Goal: Task Accomplishment & Management: Use online tool/utility

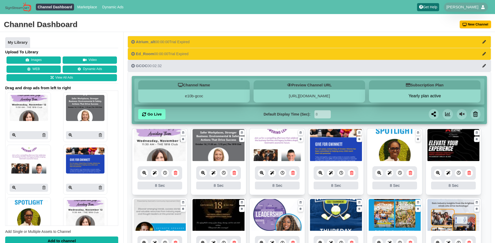
scroll to position [79, 0]
click at [293, 172] on icon at bounding box center [292, 173] width 3 height 4
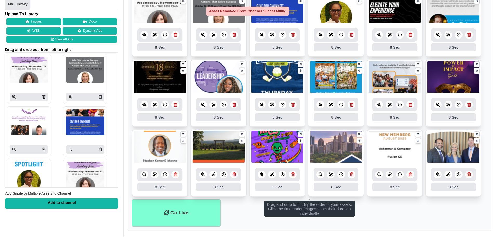
scroll to position [138, 0]
click at [179, 210] on li "Go Live" at bounding box center [176, 212] width 89 height 27
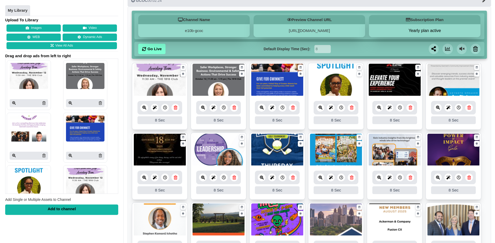
scroll to position [48, 0]
